Goal: Task Accomplishment & Management: Use online tool/utility

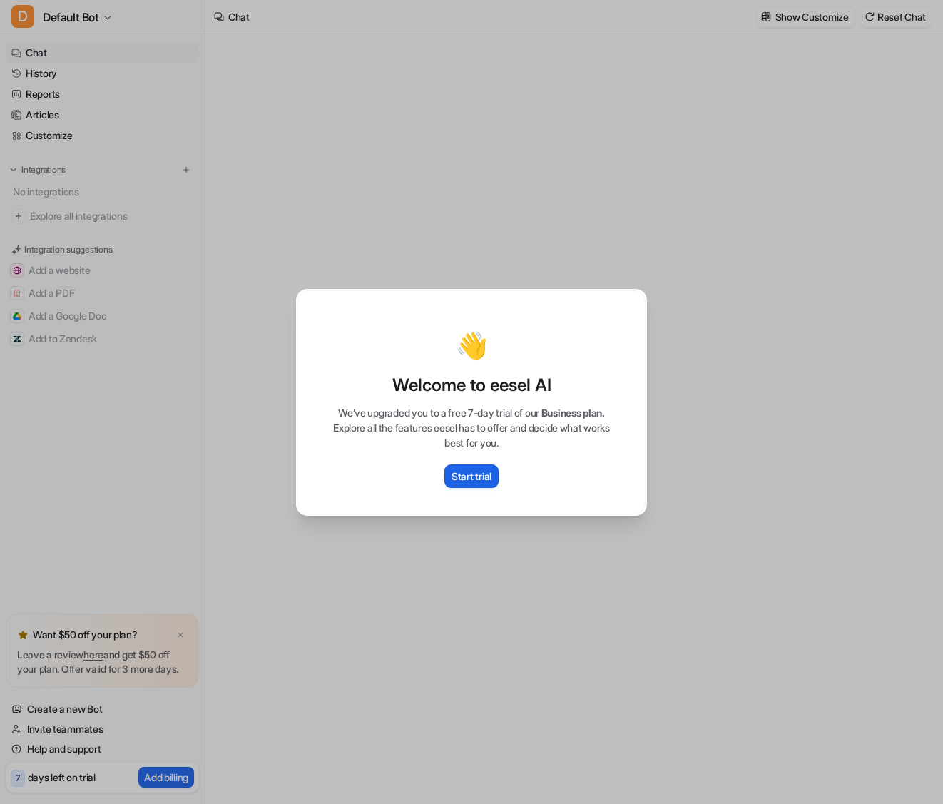
click at [485, 473] on p "Start trial" at bounding box center [471, 476] width 40 height 15
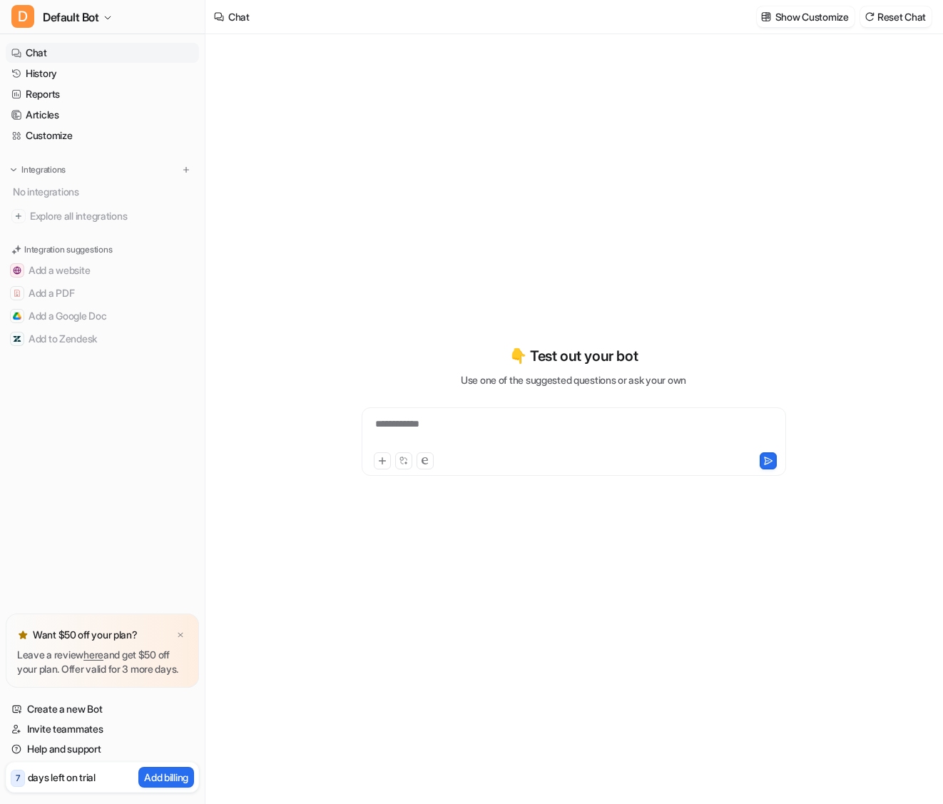
type textarea "**********"
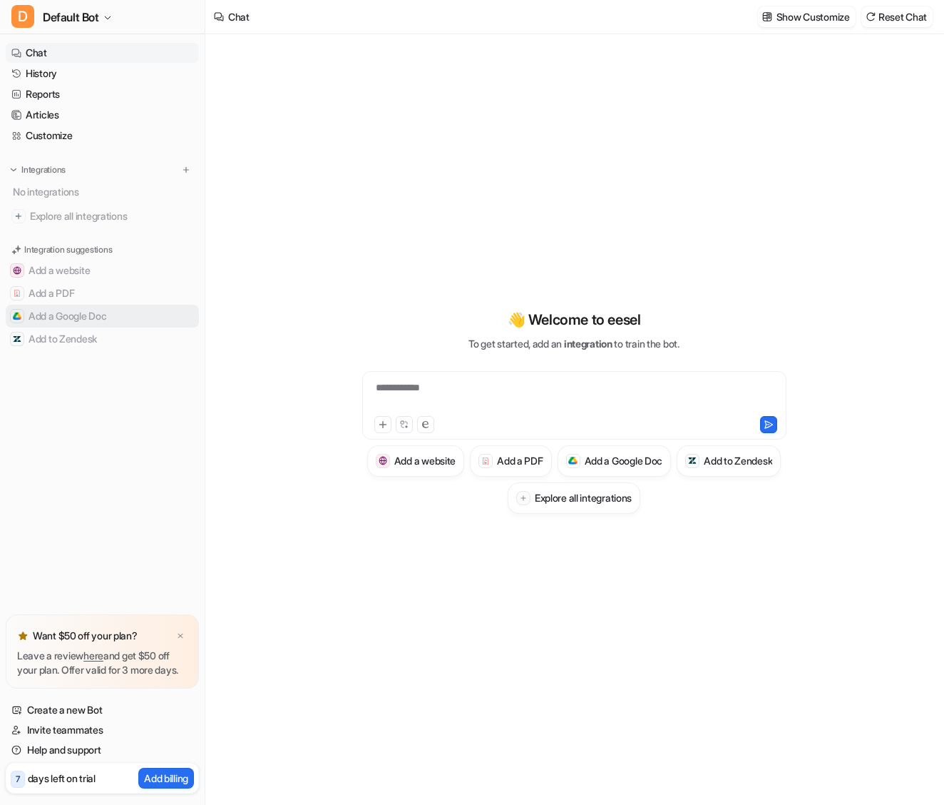
click at [71, 315] on button "Add a Google Doc" at bounding box center [102, 316] width 193 height 23
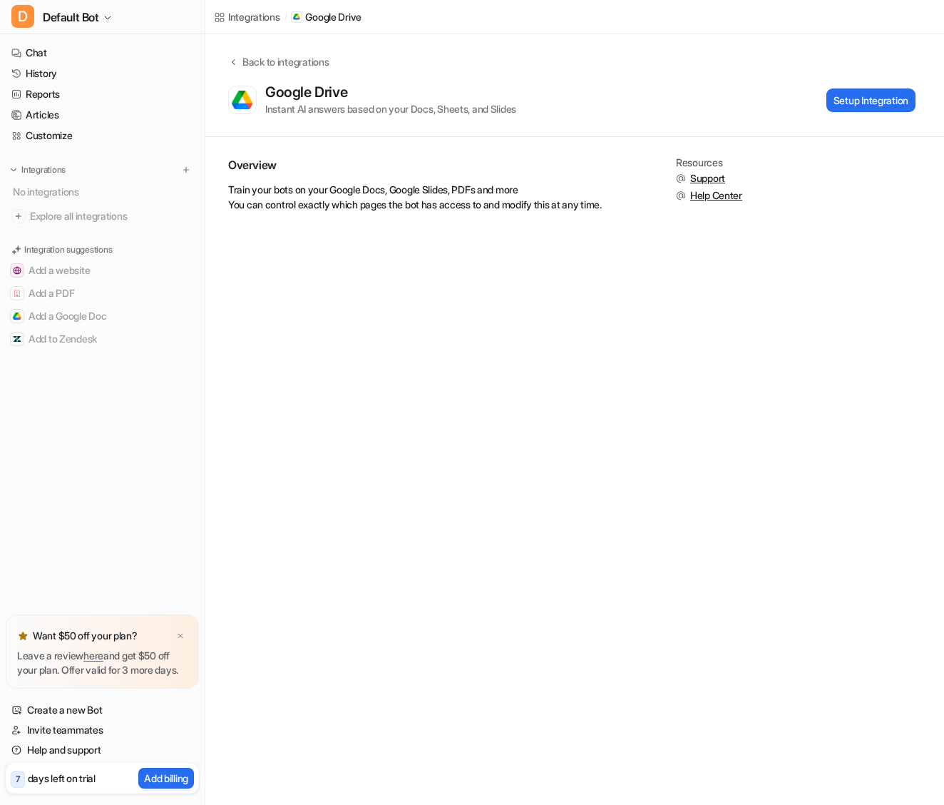
click at [697, 72] on div "Back to integrations Google Drive Instant AI answers based on your Docs, Sheets…" at bounding box center [574, 85] width 739 height 62
click at [84, 16] on span "Default Bot" at bounding box center [71, 17] width 56 height 20
click at [54, 142] on link "Sign out" at bounding box center [114, 138] width 197 height 24
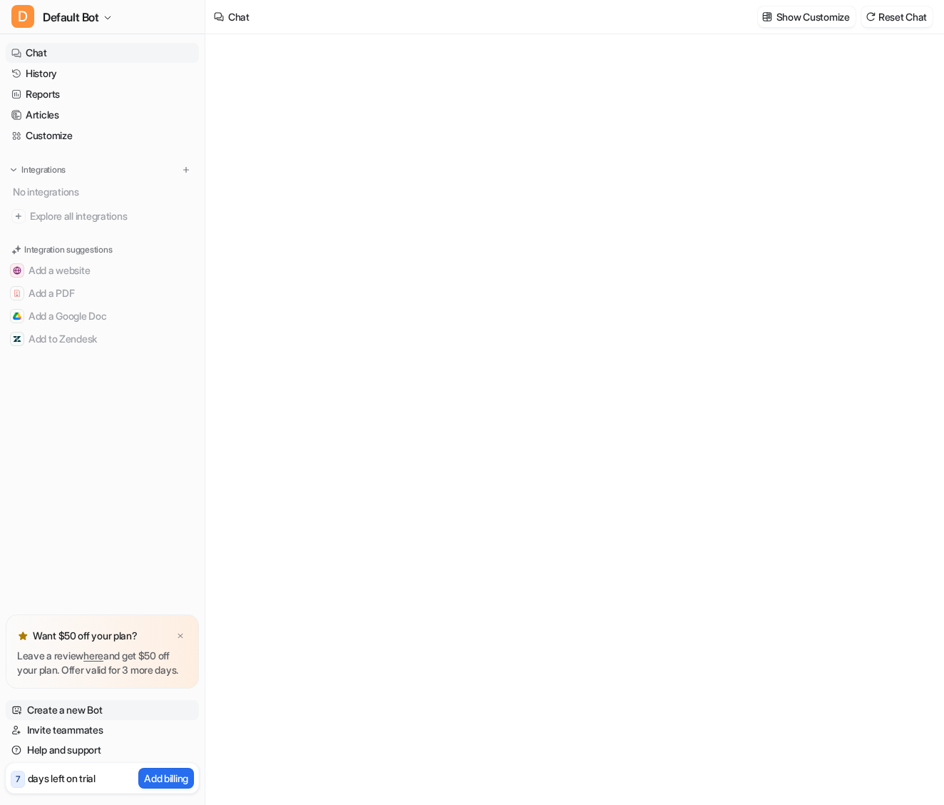
type textarea "**********"
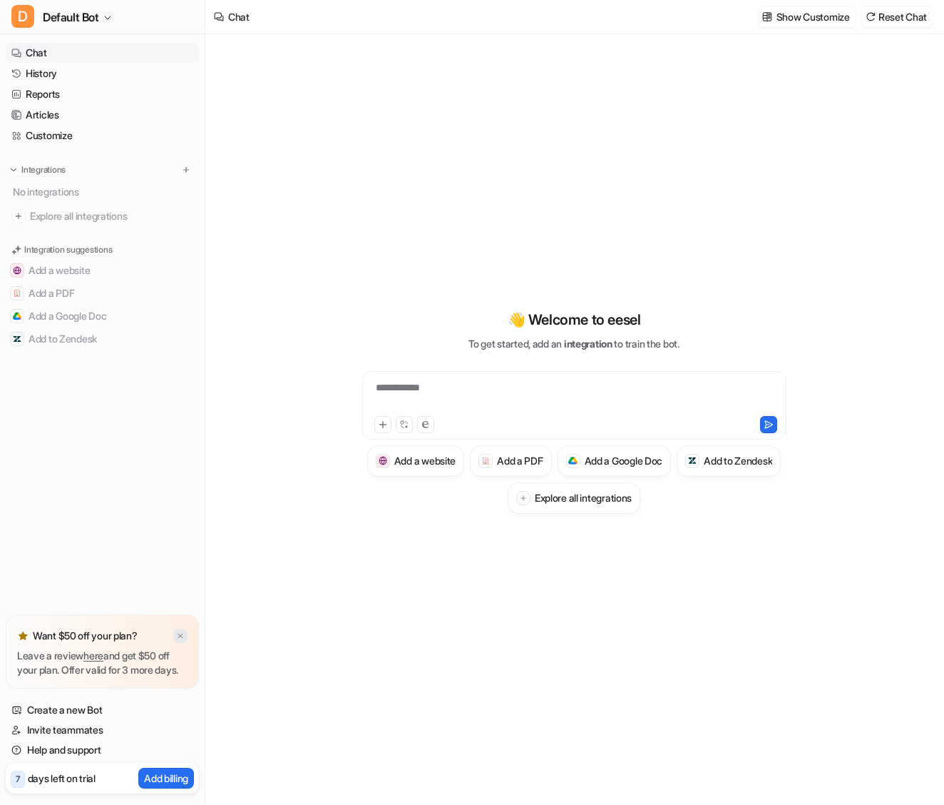
click at [178, 631] on img at bounding box center [180, 635] width 9 height 9
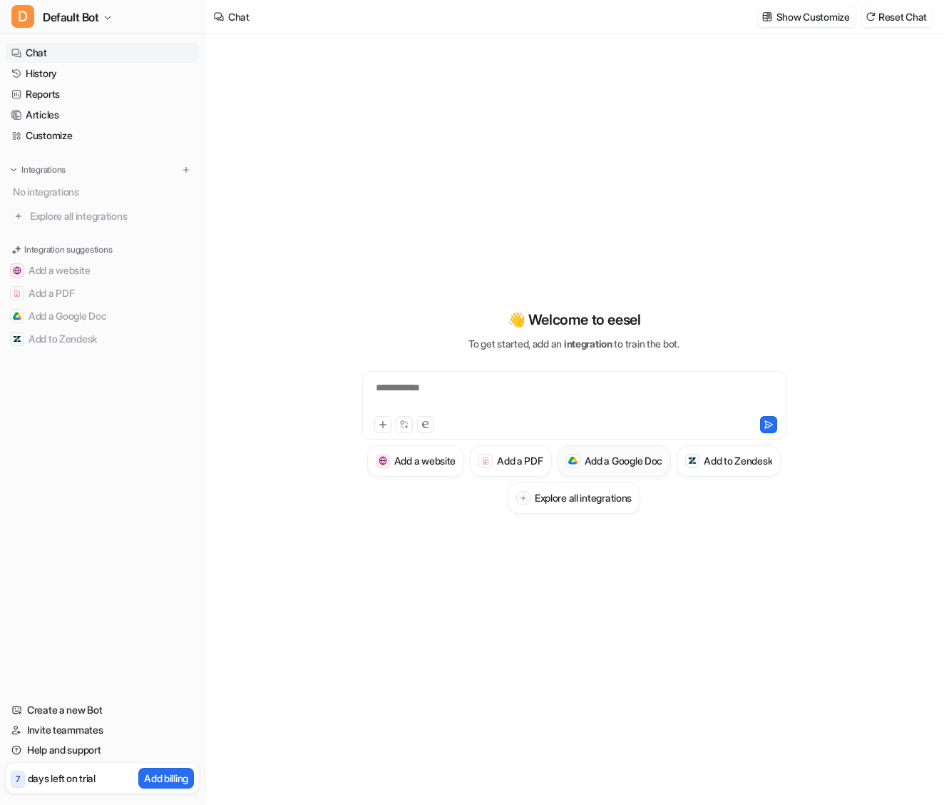
click at [663, 464] on h3 "Add a Google Doc" at bounding box center [624, 460] width 78 height 15
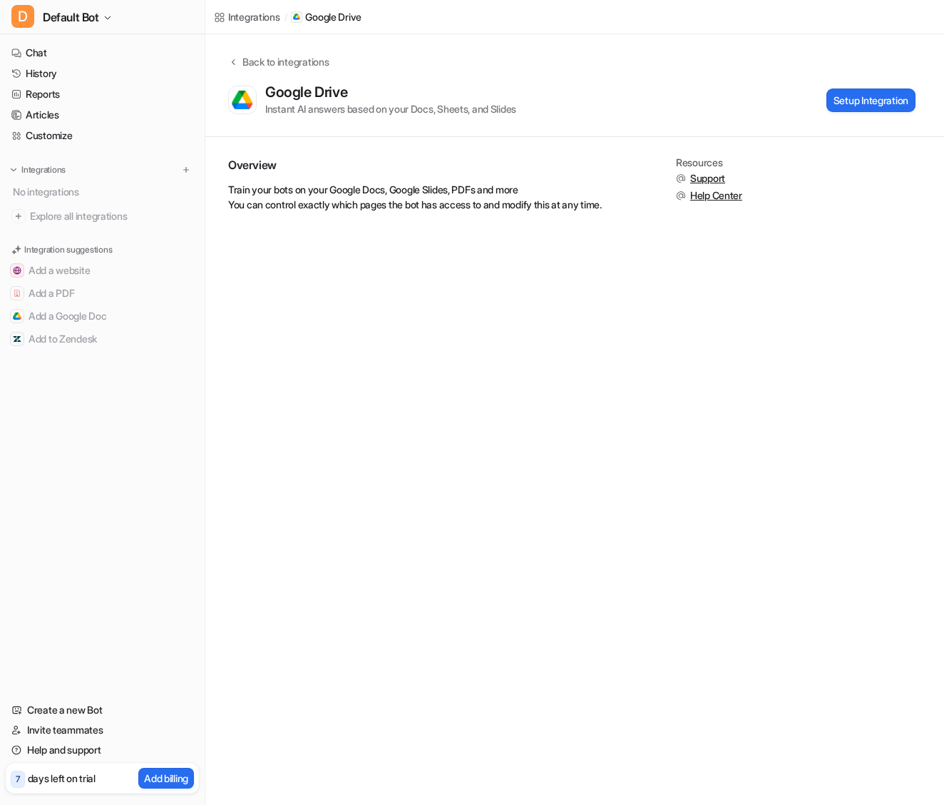
click at [821, 113] on div "Google Drive Instant AI answers based on your Docs, Sheets, and Slides Setup In…" at bounding box center [572, 99] width 688 height 33
click at [850, 101] on button "Setup Integration" at bounding box center [871, 100] width 89 height 24
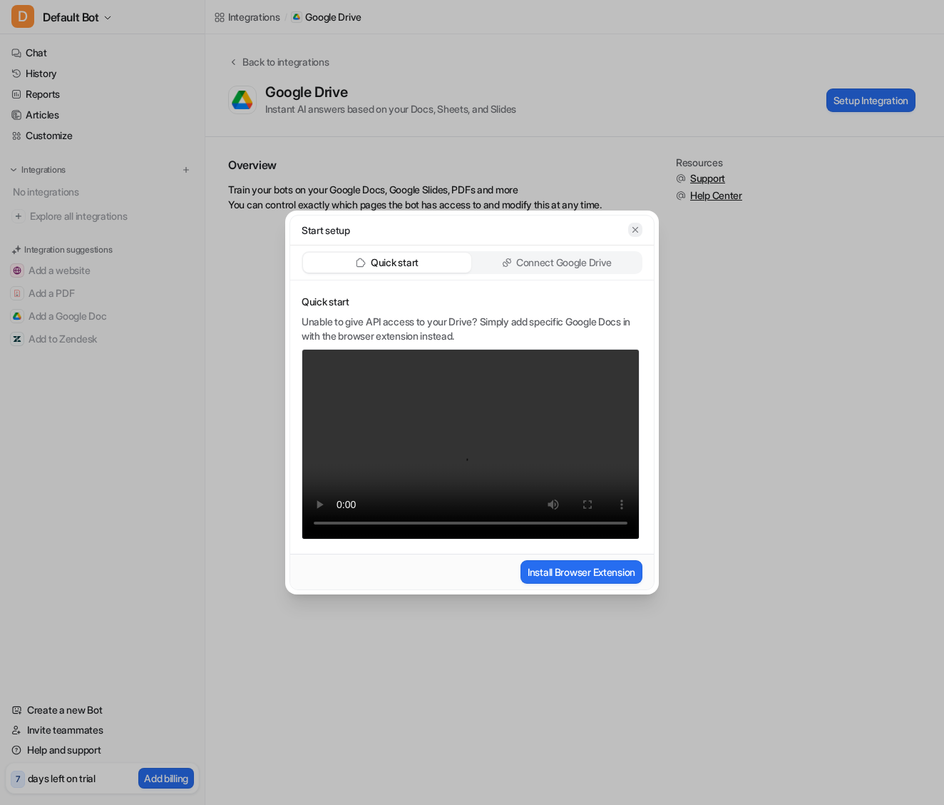
click at [638, 232] on icon "button" at bounding box center [636, 230] width 6 height 6
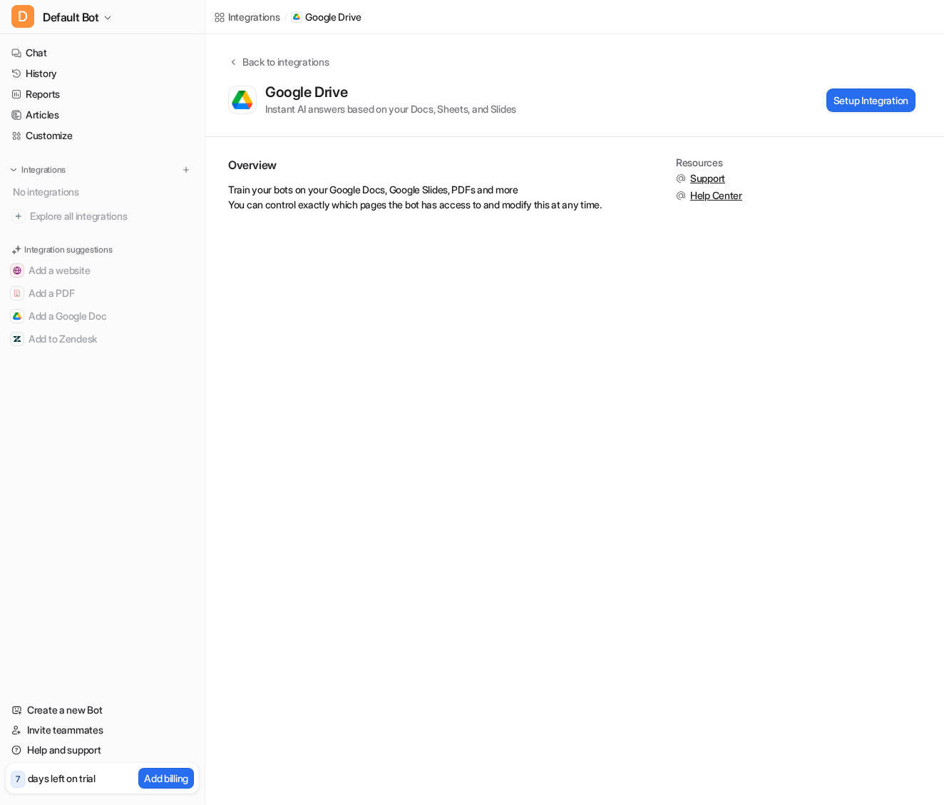
click at [786, 276] on div "Integrations / Google Drive Back to integrations Google Drive Instant AI answer…" at bounding box center [472, 402] width 944 height 805
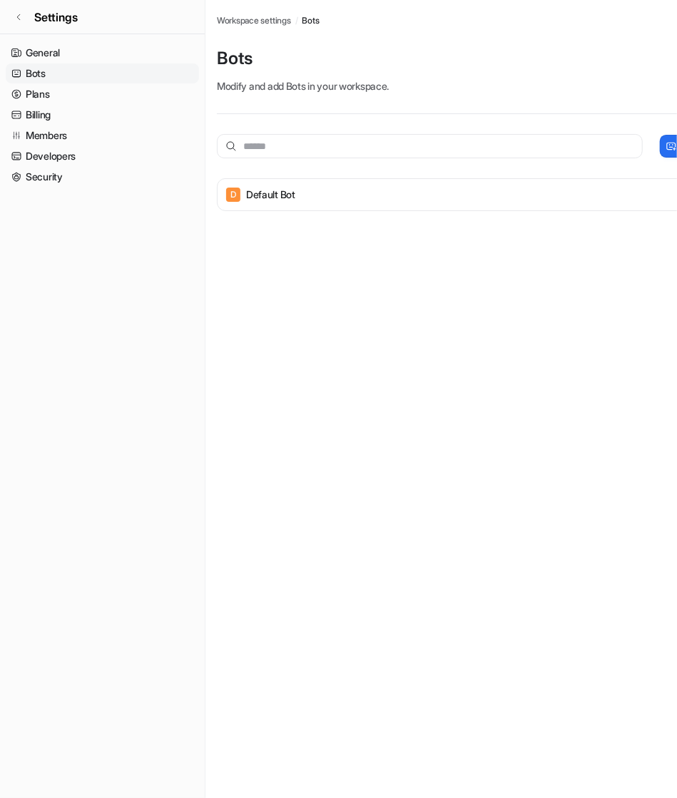
click at [46, 71] on link "Bots" at bounding box center [102, 73] width 193 height 20
click at [58, 158] on link "Developers" at bounding box center [102, 156] width 193 height 20
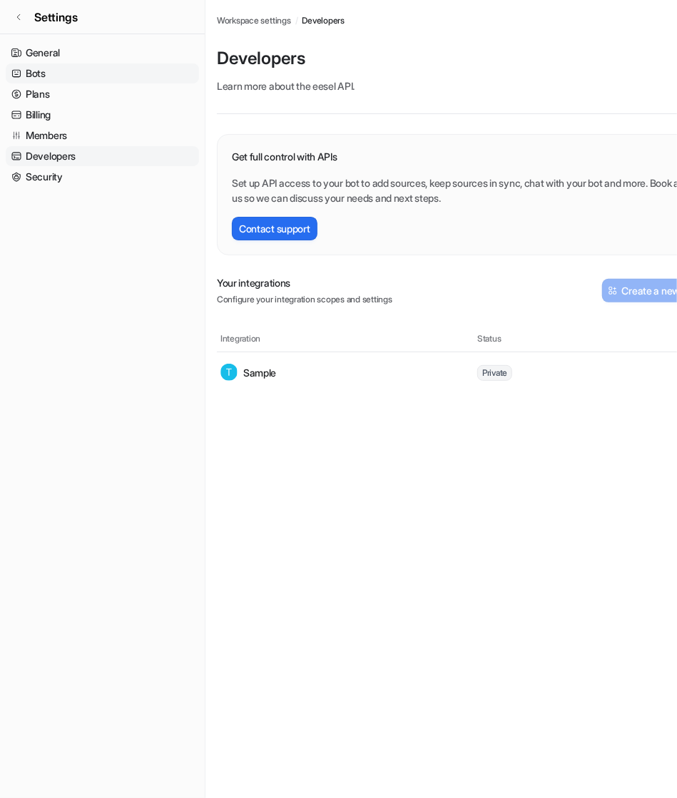
click at [41, 72] on link "Bots" at bounding box center [102, 73] width 193 height 20
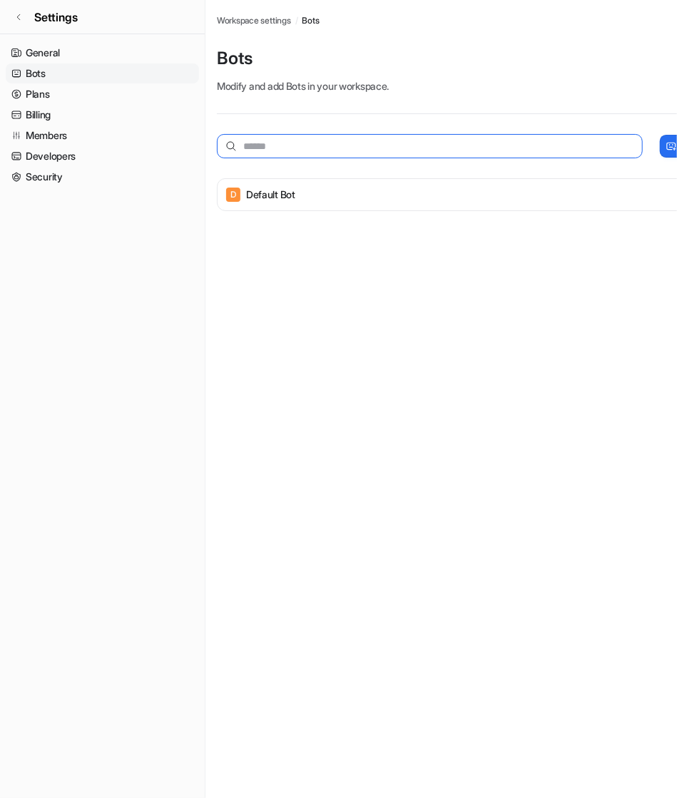
click at [373, 142] on input "text" at bounding box center [430, 146] width 426 height 24
type input "*******"
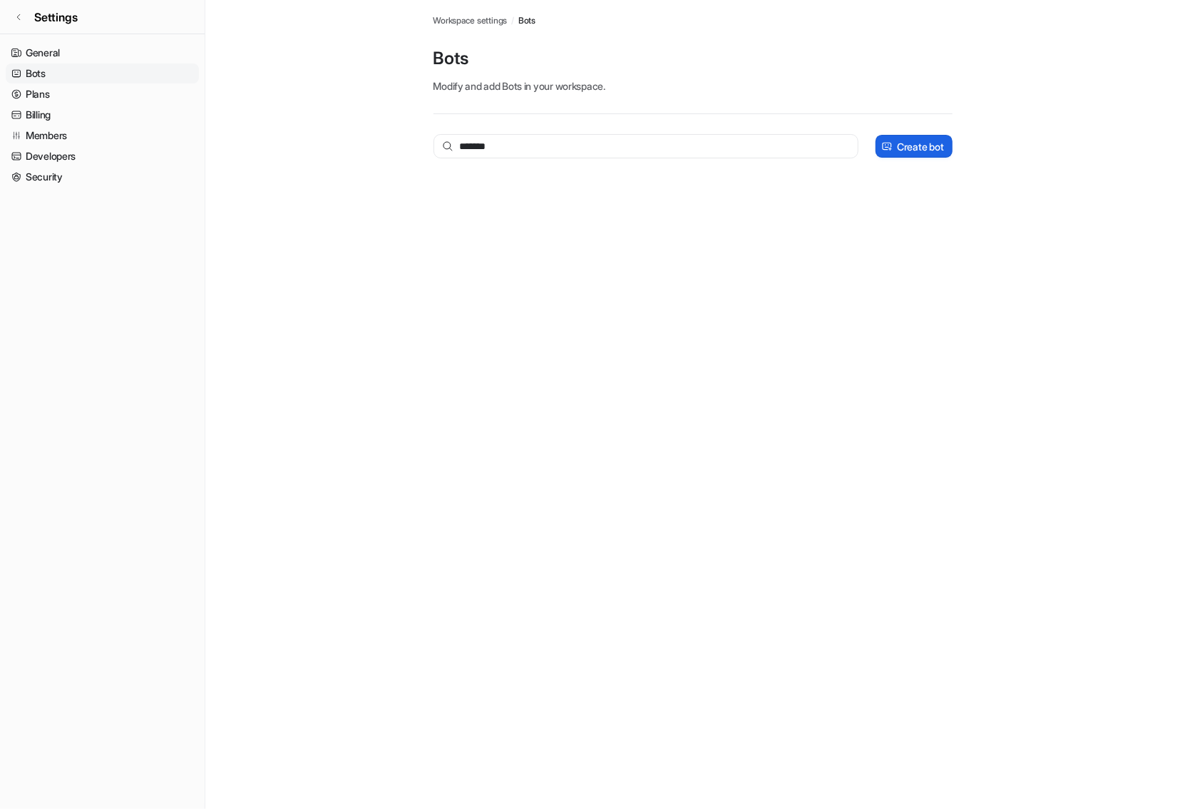
click at [676, 150] on p "Create bot" at bounding box center [920, 146] width 46 height 15
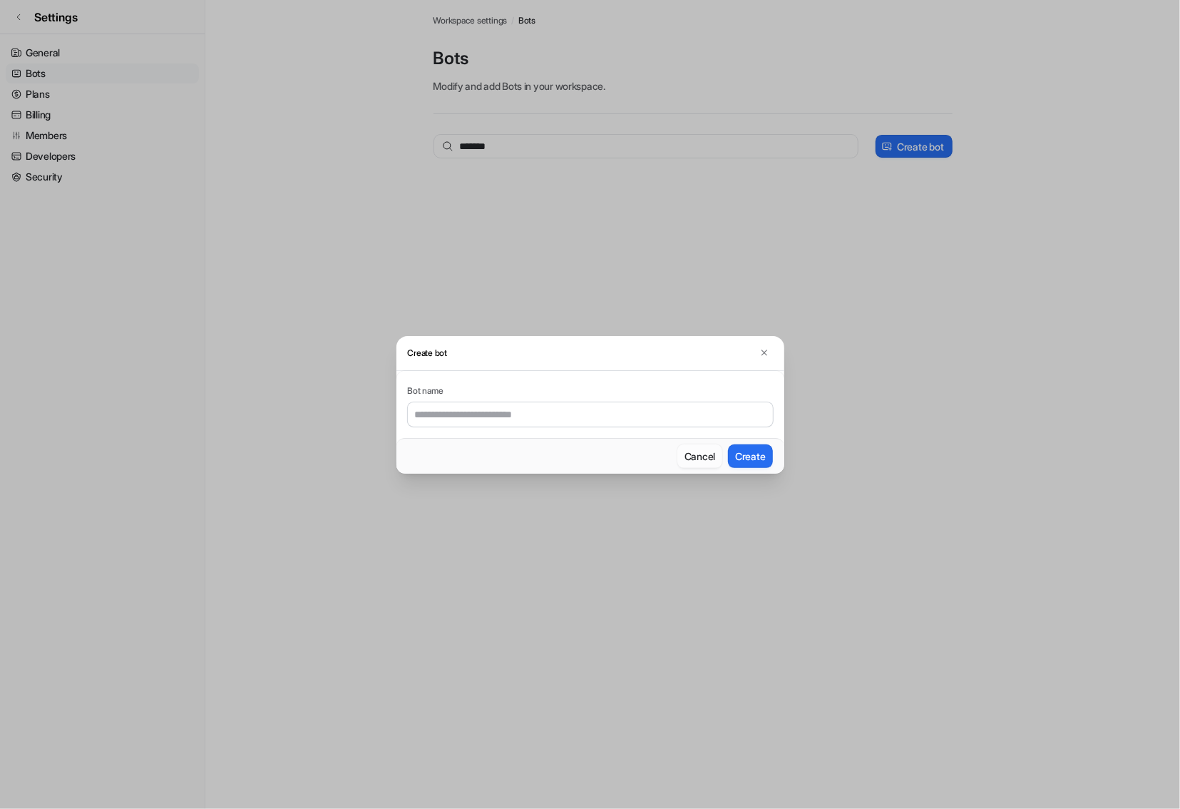
click at [676, 453] on button "Cancel" at bounding box center [700, 456] width 45 height 24
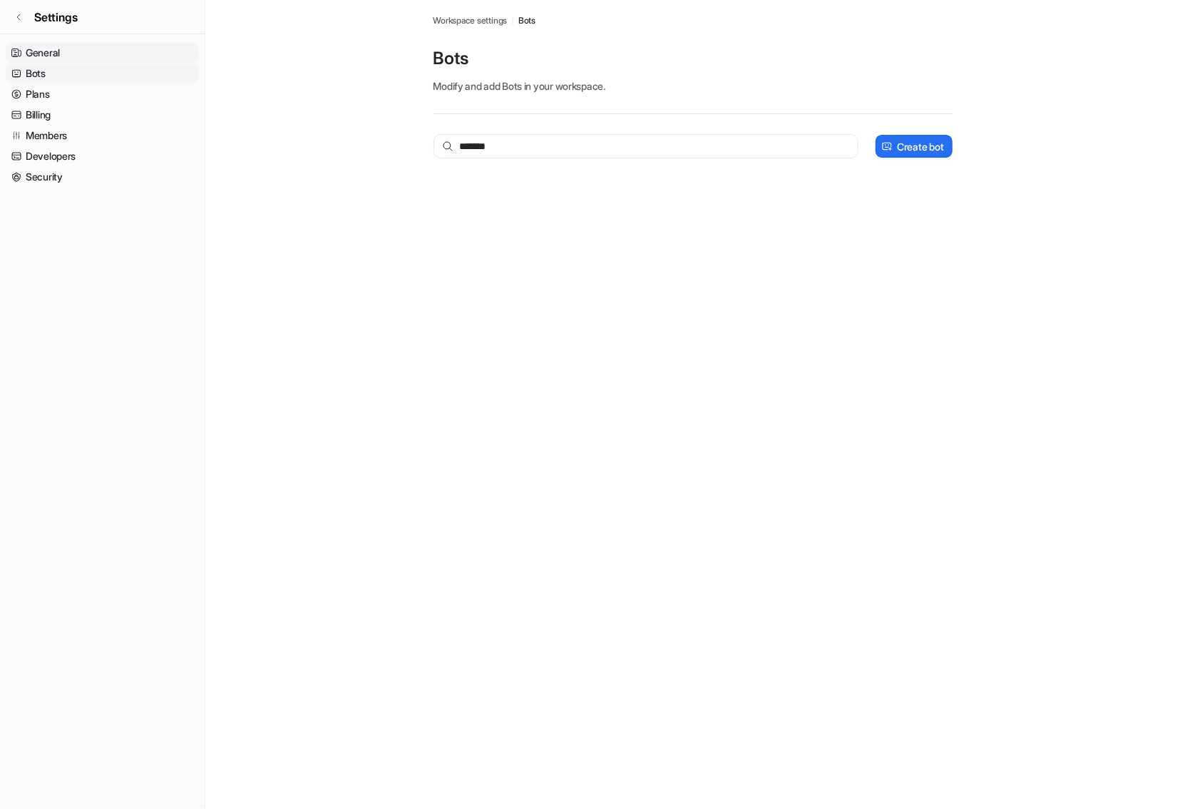
click at [51, 53] on link "General" at bounding box center [102, 53] width 193 height 20
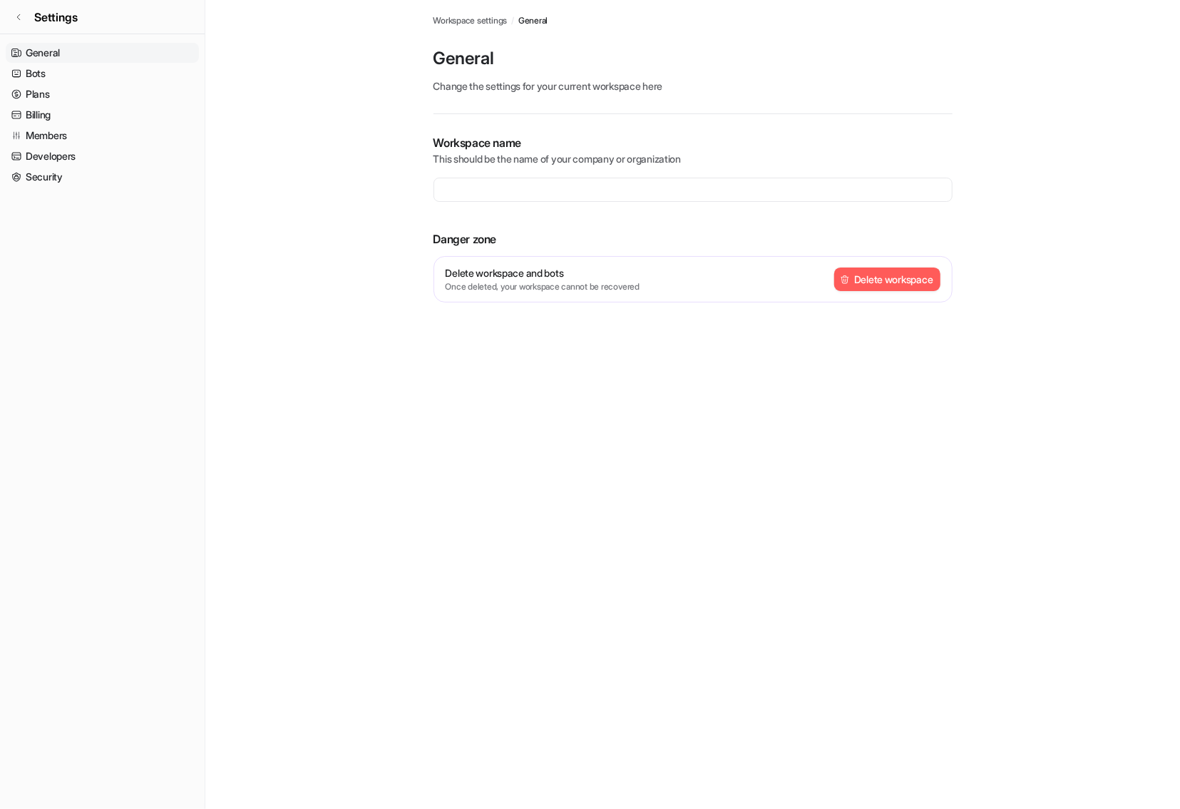
type input "**********"
click at [29, 16] on link "Settings" at bounding box center [102, 17] width 205 height 34
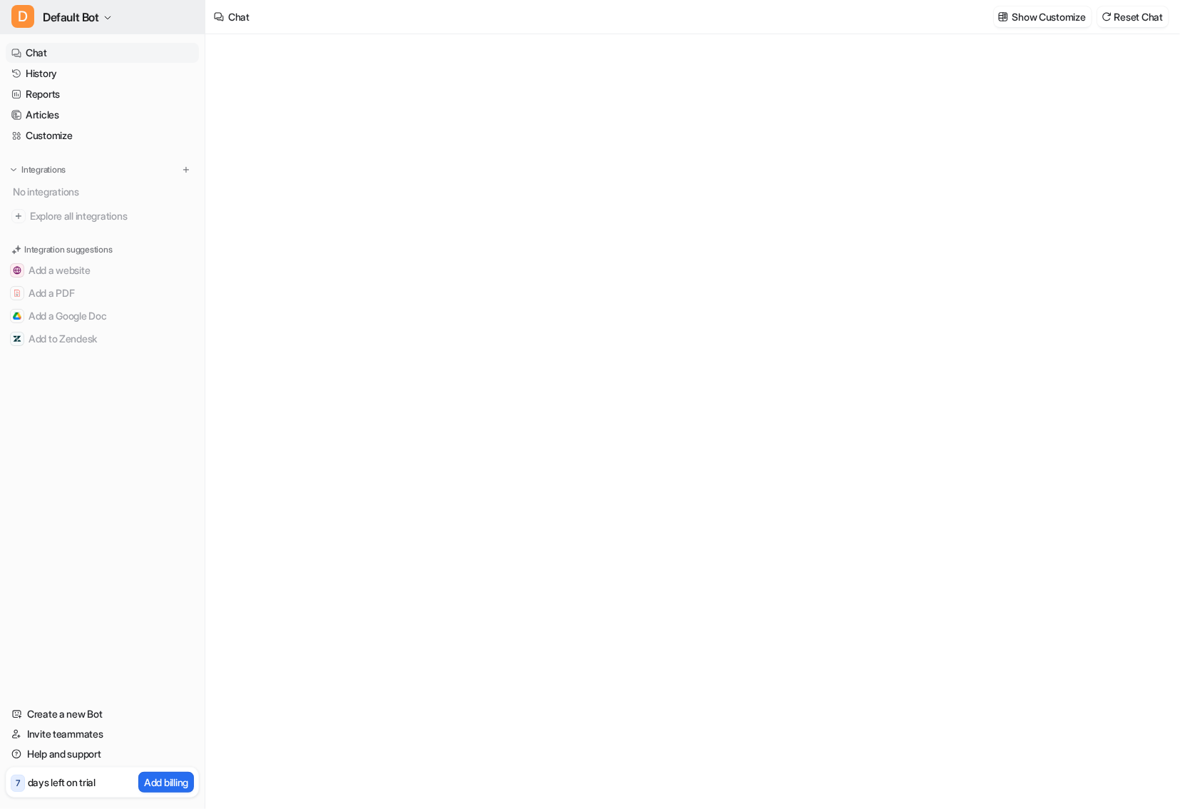
click at [23, 21] on span "D" at bounding box center [22, 16] width 23 height 23
type textarea "**********"
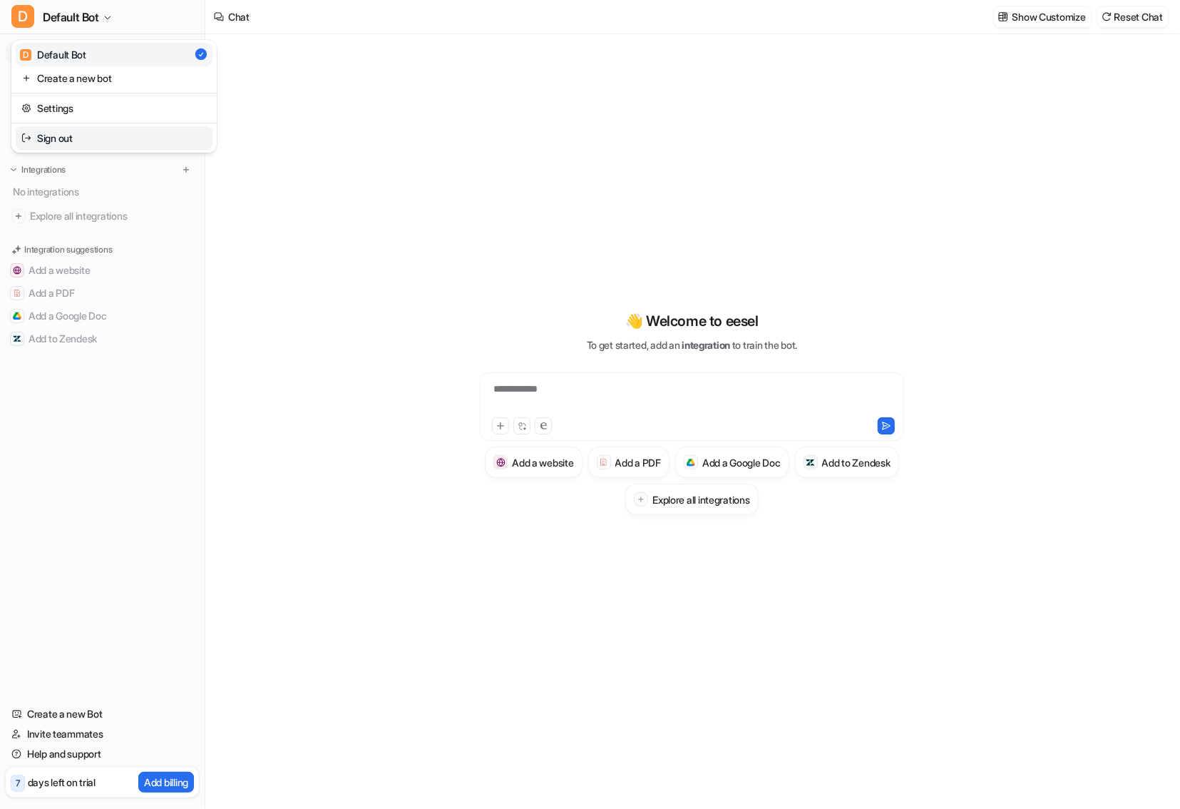
click at [63, 141] on link "Sign out" at bounding box center [114, 138] width 197 height 24
